Goal: Find specific page/section: Find specific page/section

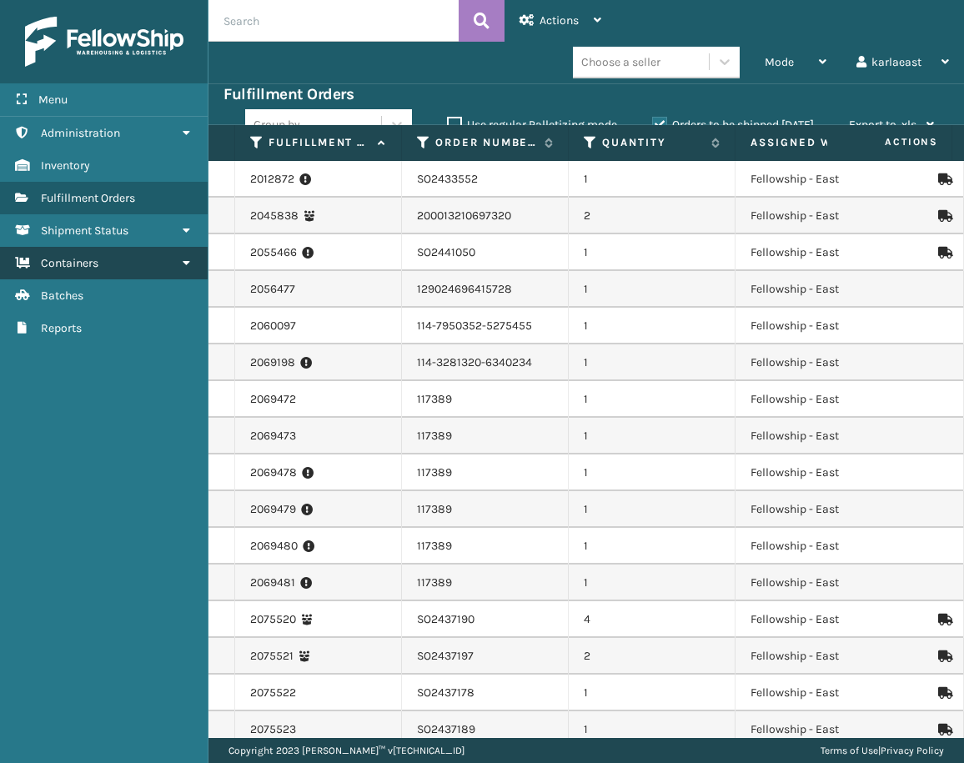
click at [106, 260] on link "Containers" at bounding box center [104, 263] width 208 height 33
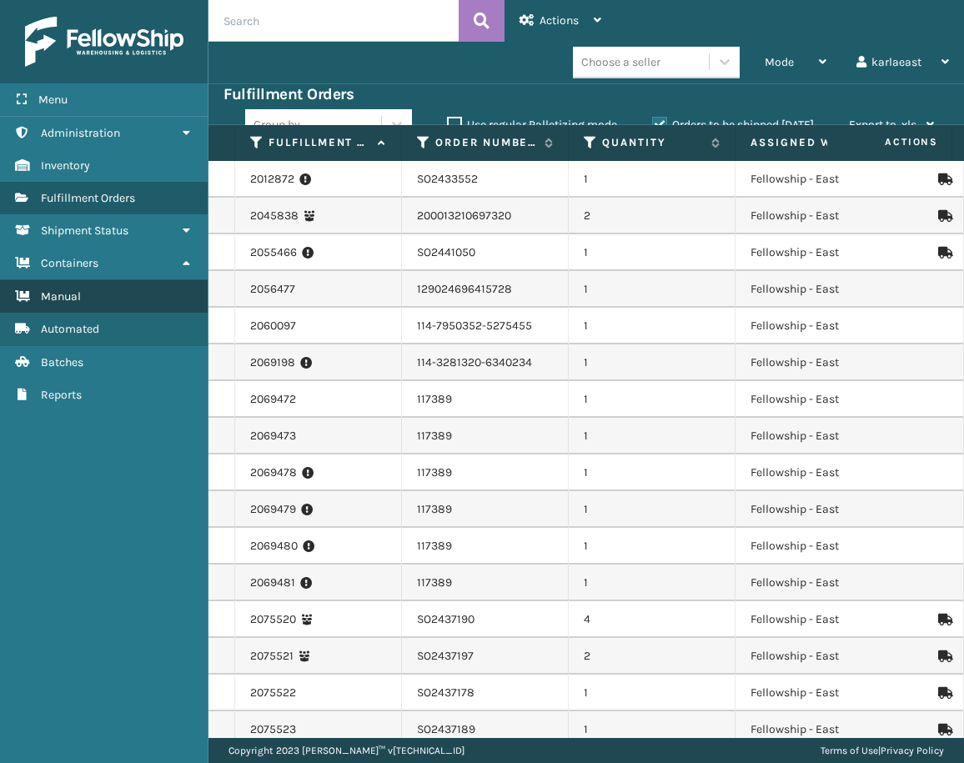
click at [111, 302] on link "Manual" at bounding box center [104, 296] width 208 height 33
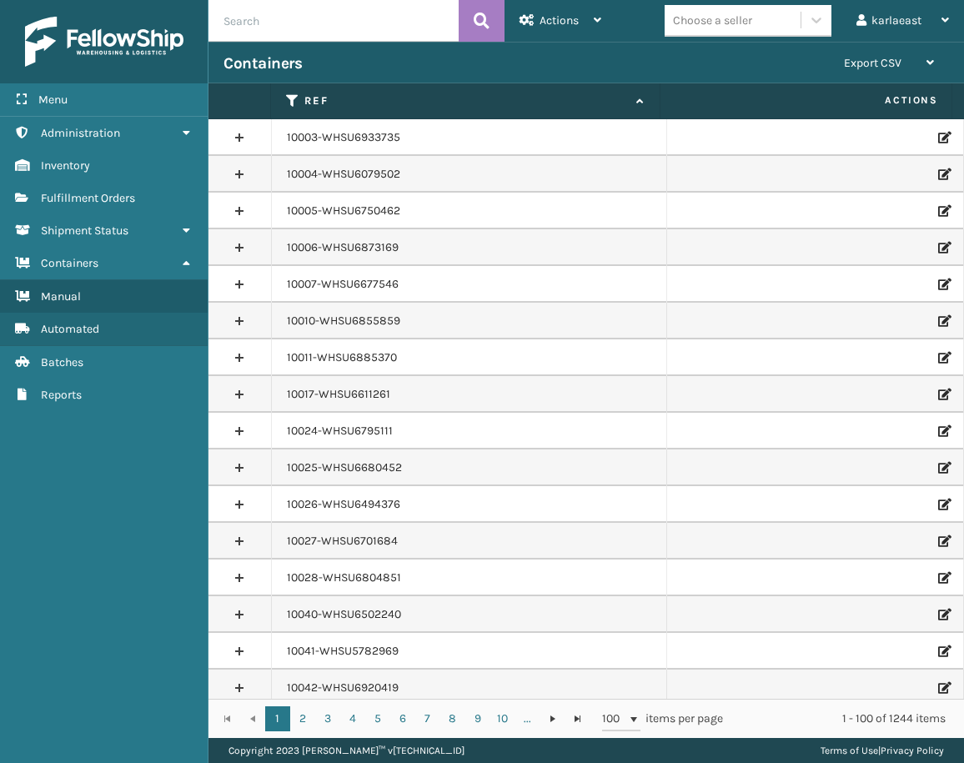
click at [281, 43] on div "Containers Export CSV Export Current Page Export All Pages" at bounding box center [585, 63] width 755 height 42
click at [282, 29] on input "text" at bounding box center [333, 21] width 250 height 42
paste input "PO50136"
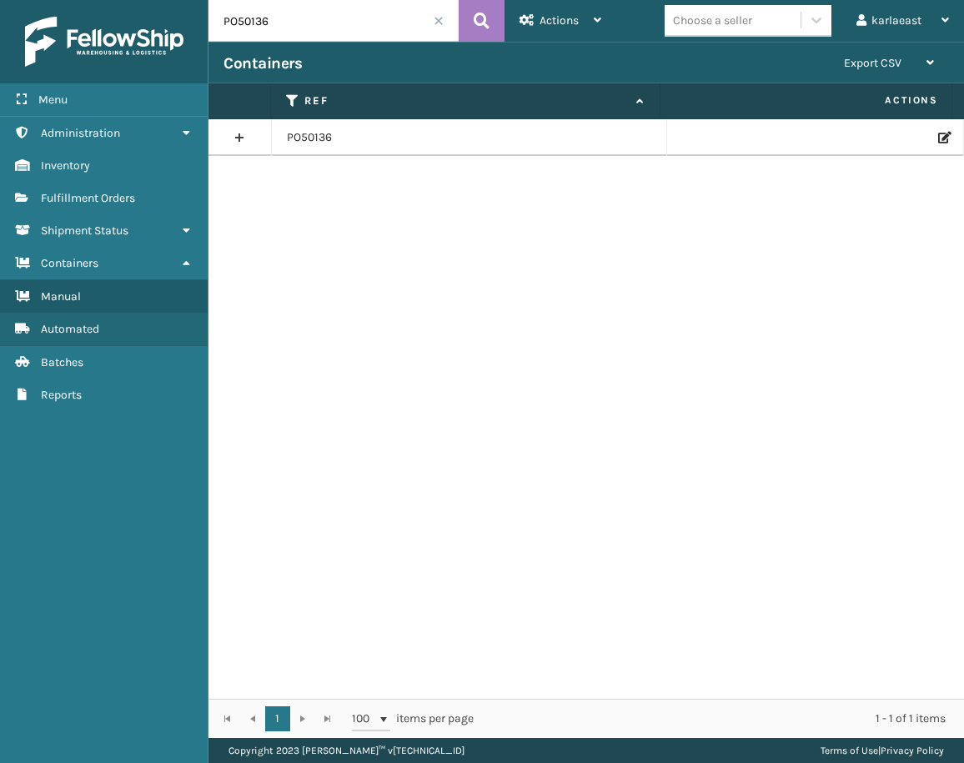
click at [234, 147] on link at bounding box center [239, 137] width 63 height 27
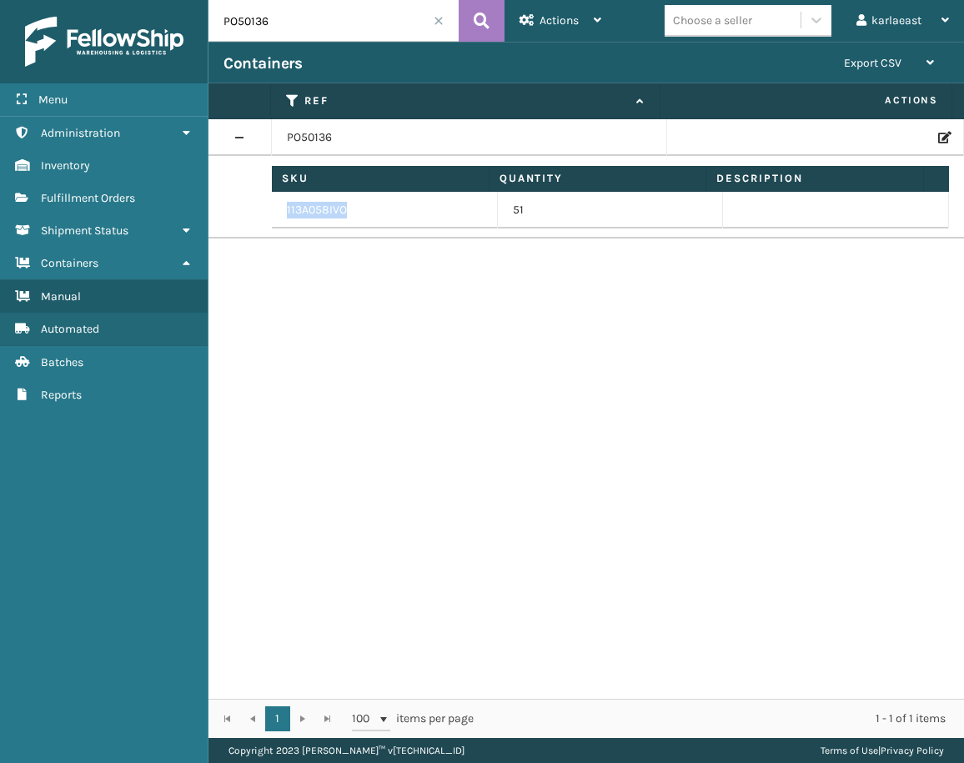
drag, startPoint x: 359, startPoint y: 212, endPoint x: 284, endPoint y: 210, distance: 75.0
click at [284, 210] on td "113A058IVO" at bounding box center [385, 210] width 226 height 37
copy td "113A058IVO"
drag, startPoint x: 283, startPoint y: 21, endPoint x: 201, endPoint y: 19, distance: 81.7
click at [205, 0] on div "Menu Fulfillment Orders Administration Fulfillment Orders Inventory Fulfillment…" at bounding box center [482, 0] width 964 height 0
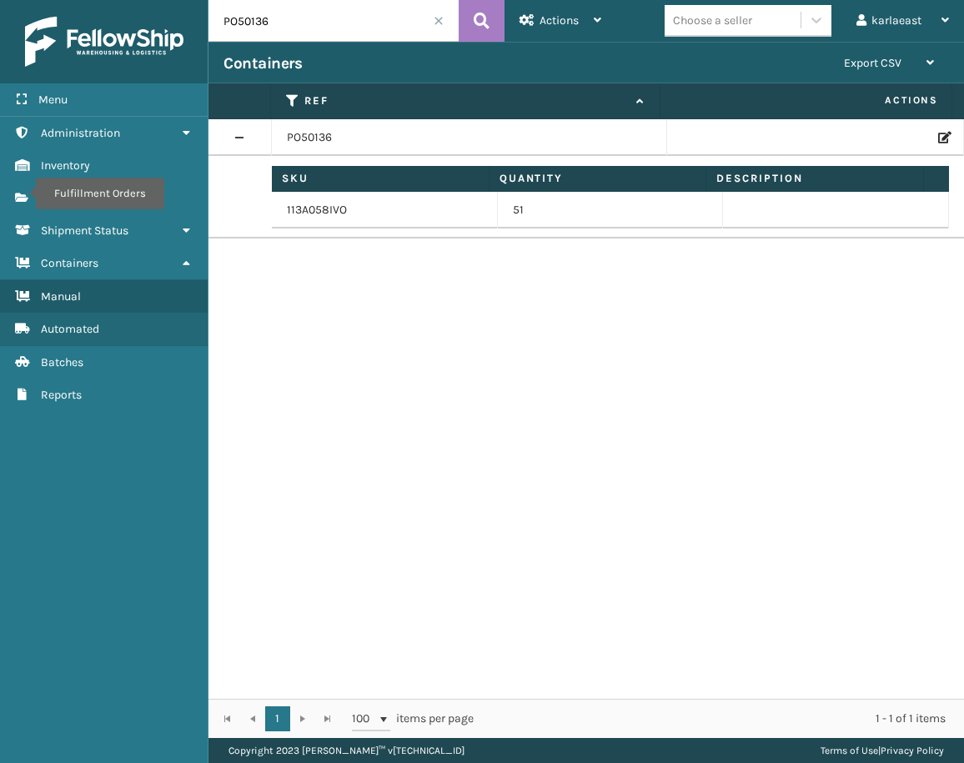
paste input "49713"
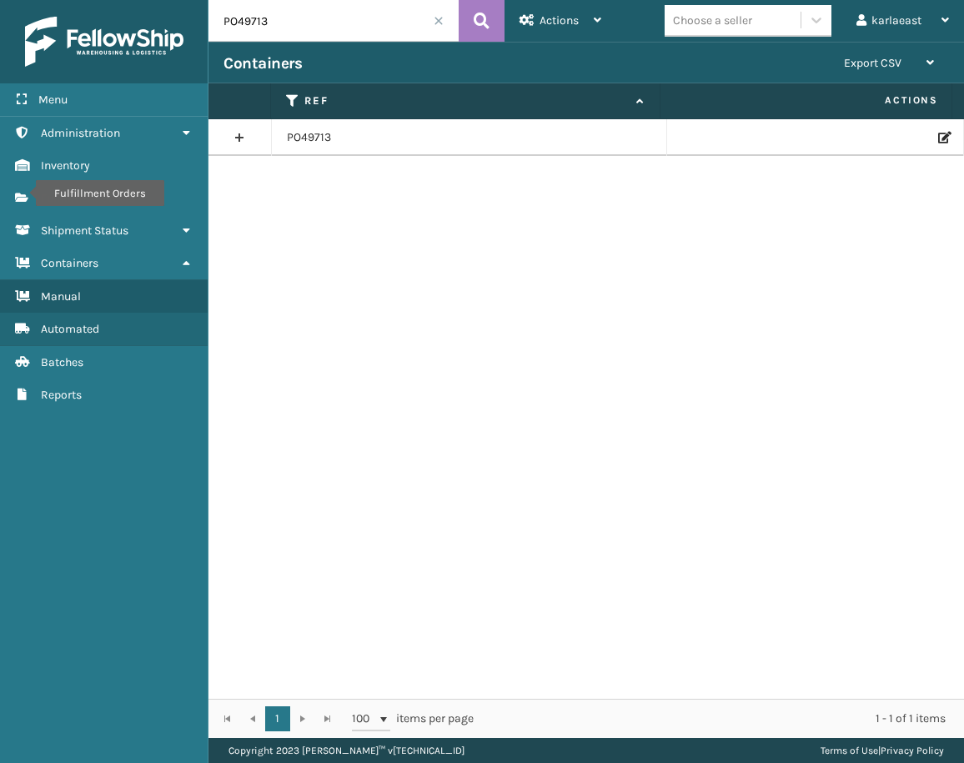
click at [238, 142] on link at bounding box center [239, 137] width 63 height 27
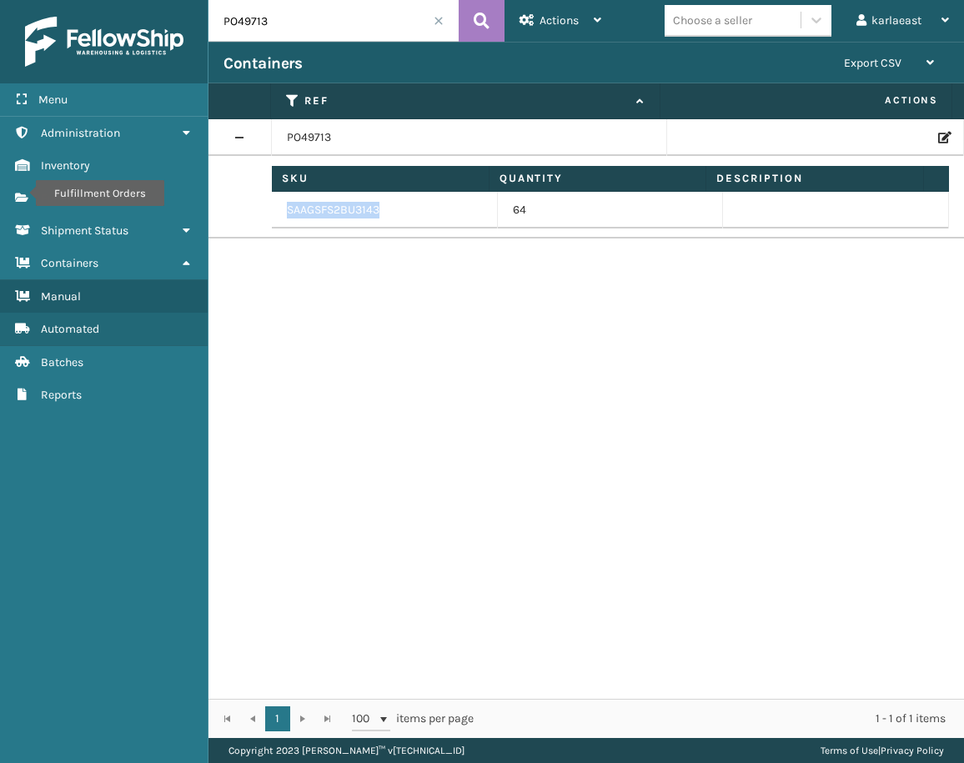
drag, startPoint x: 356, startPoint y: 209, endPoint x: 288, endPoint y: 208, distance: 68.4
click at [288, 208] on td "SAAGSFS2BU3143" at bounding box center [385, 210] width 226 height 37
copy td "SAAGSFS2BU3143"
click at [288, 23] on input "PO49713" at bounding box center [333, 21] width 250 height 42
drag, startPoint x: 283, startPoint y: 18, endPoint x: 183, endPoint y: 18, distance: 100.0
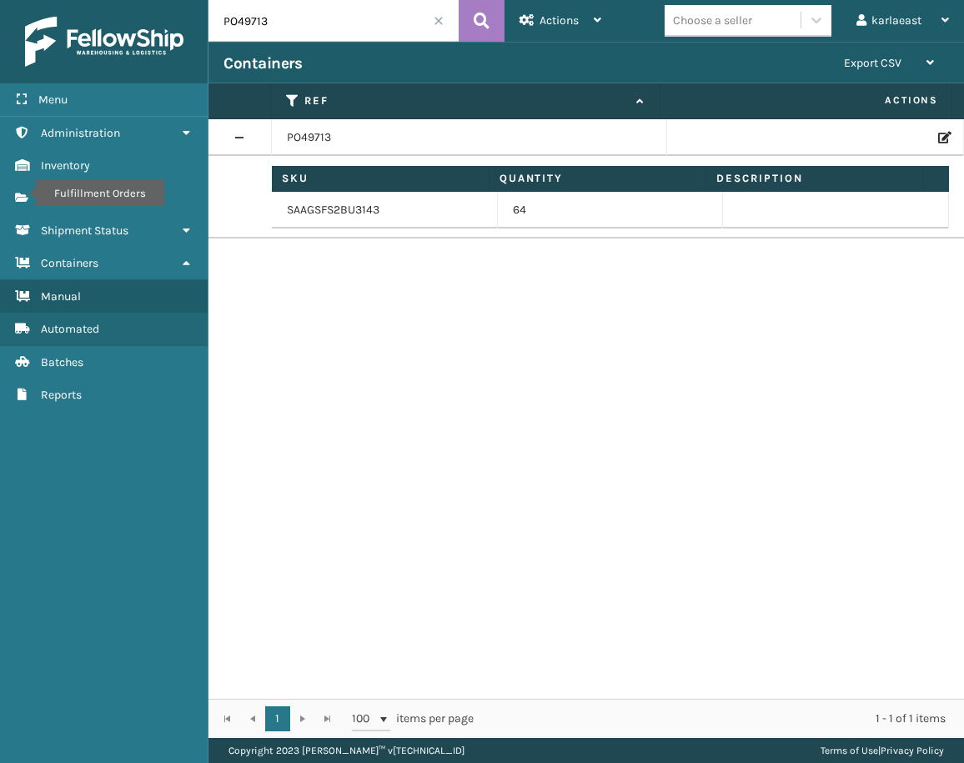
click at [183, 0] on div "Menu Fulfillment Orders Administration Fulfillment Orders Inventory Fulfillment…" at bounding box center [482, 0] width 964 height 0
paste input "50744"
type input "PO50744"
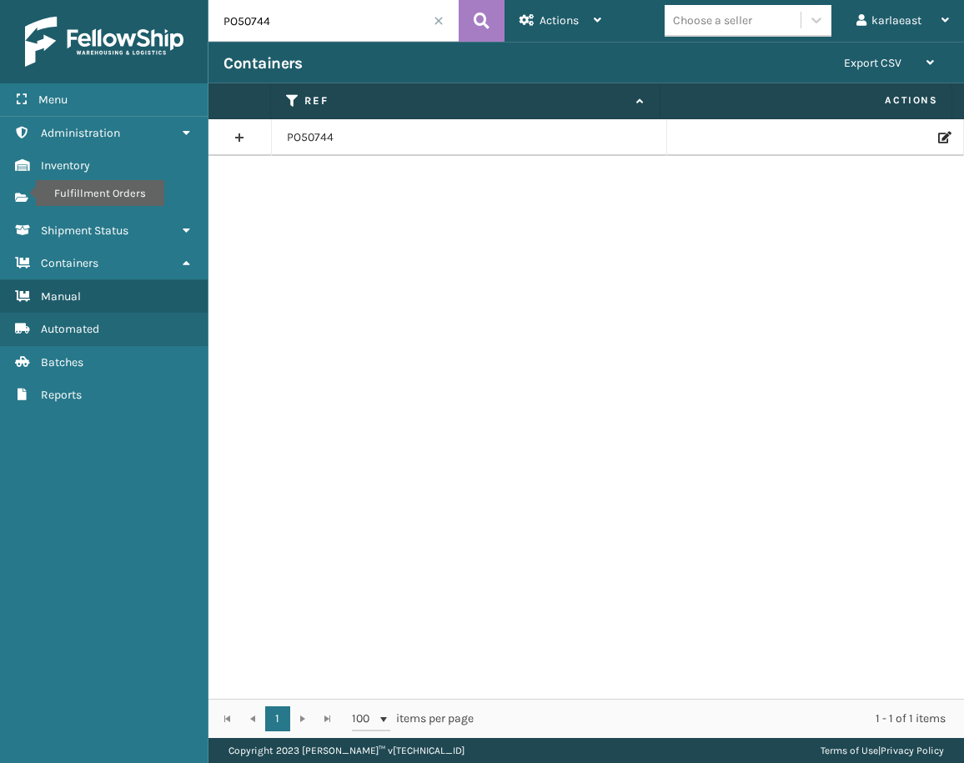
click at [243, 133] on link at bounding box center [239, 137] width 63 height 27
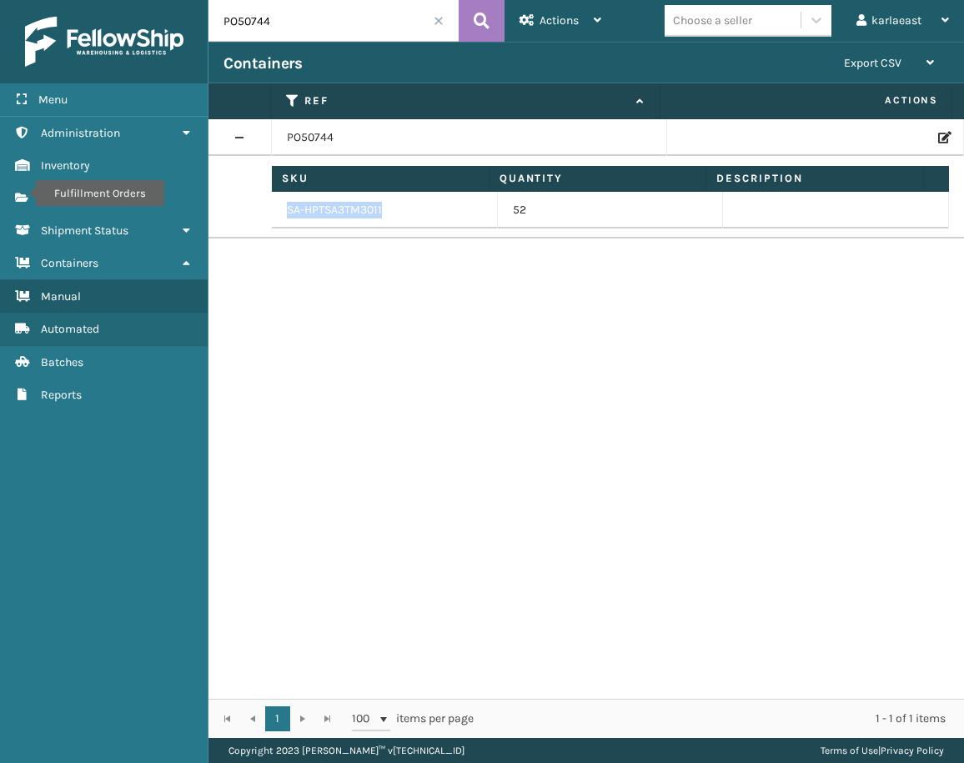
drag, startPoint x: 387, startPoint y: 206, endPoint x: 283, endPoint y: 206, distance: 103.4
click at [283, 206] on td "SA-HPTSA3TM3011" at bounding box center [385, 210] width 226 height 37
copy td "SA-HPTSA3TM3011"
